Goal: Contribute content: Add original content to the website for others to see

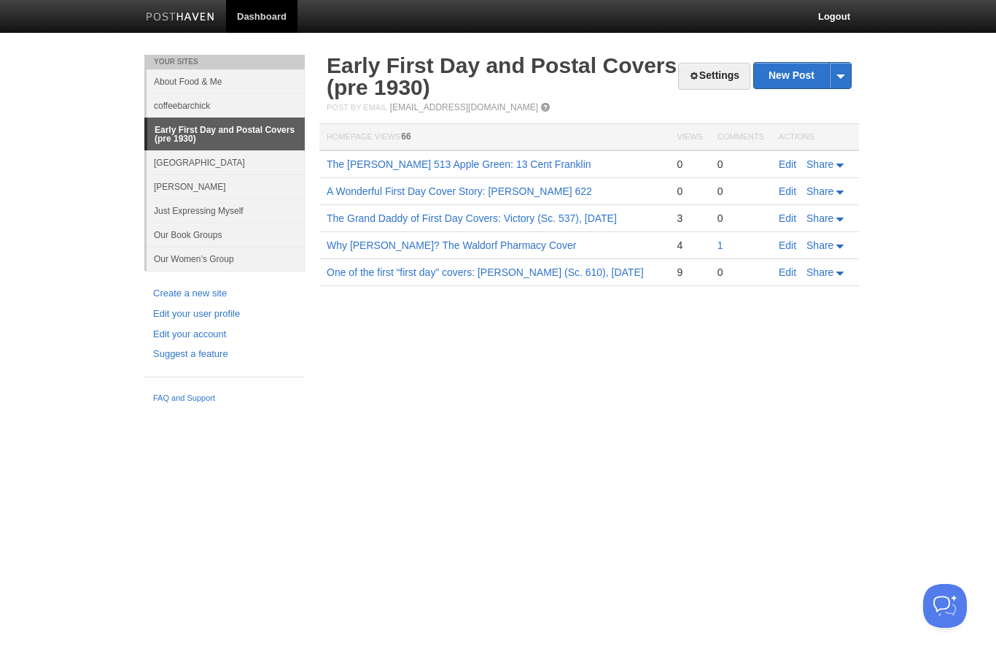
click at [792, 168] on link "Edit" at bounding box center [788, 164] width 18 height 12
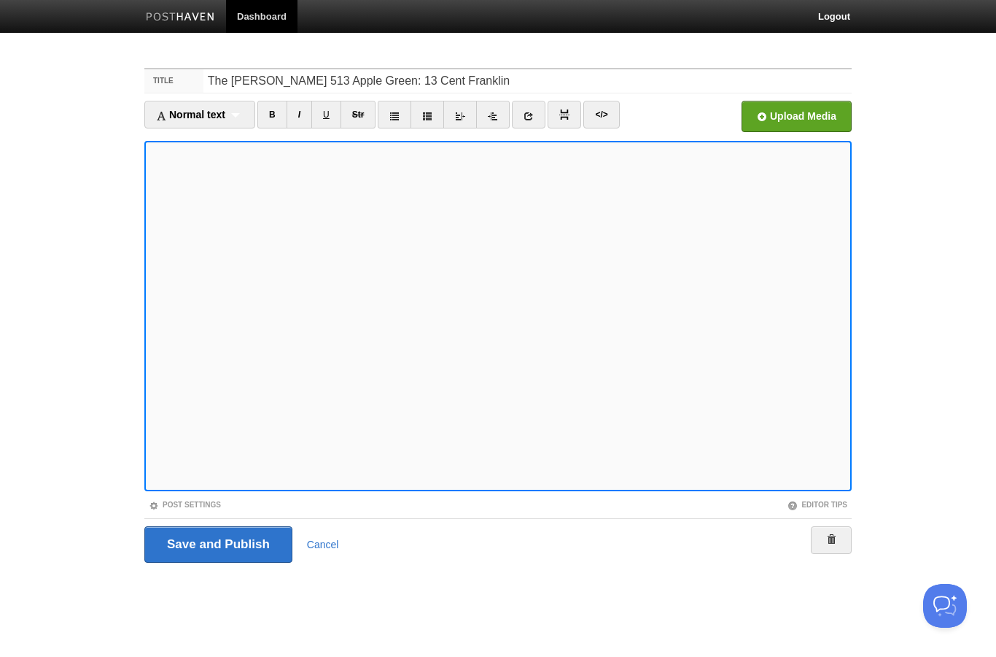
click at [220, 535] on input "Save and Publish" at bounding box center [218, 544] width 148 height 36
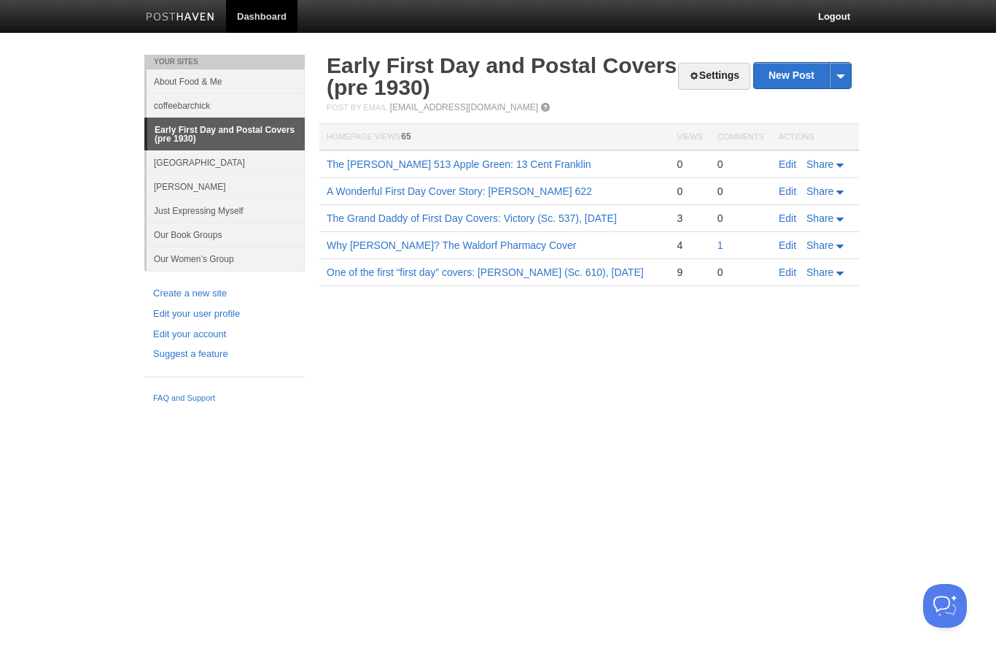
click at [527, 247] on link "Why [PERSON_NAME]? The Waldorf Pharmacy Cover" at bounding box center [451, 245] width 249 height 12
click at [785, 241] on link "Edit" at bounding box center [788, 245] width 18 height 12
click at [390, 71] on link "Early First Day and Postal Covers (pre 1930)" at bounding box center [502, 76] width 350 height 46
